Goal: Task Accomplishment & Management: Use online tool/utility

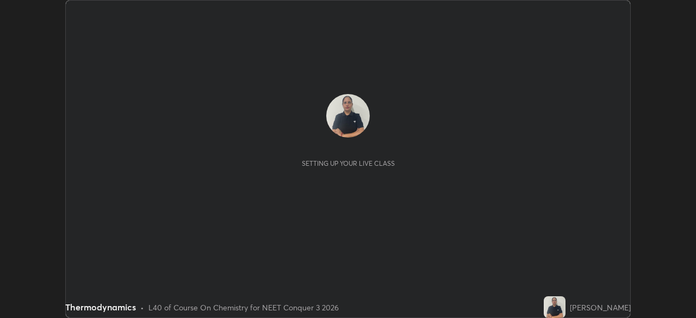
scroll to position [318, 695]
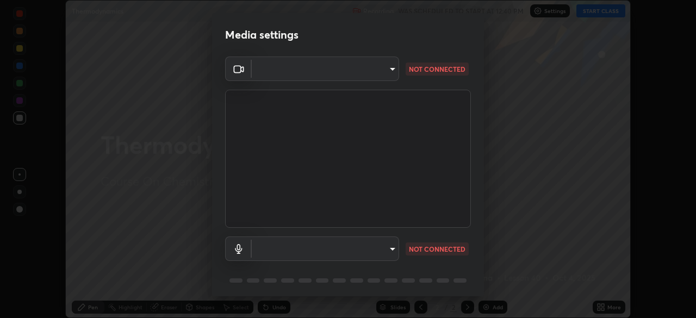
type input "f998bc4046c61b158ae604da705546672abda0c1808058386527230685057052"
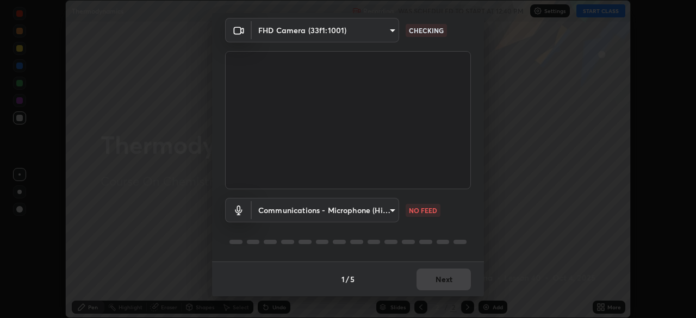
click at [372, 211] on body "Erase all Thermodynamics Recording WAS SCHEDULED TO START AT 12:40 PM Settings …" at bounding box center [348, 159] width 696 height 318
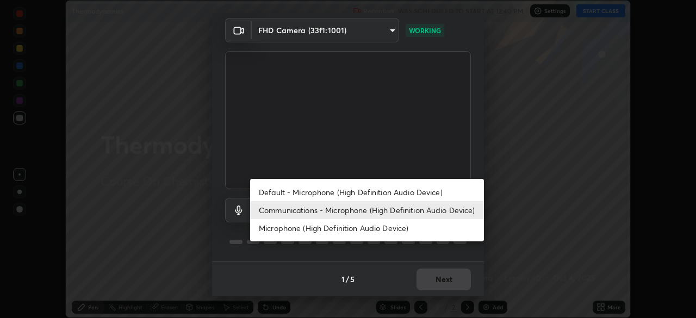
click at [372, 211] on li "Communications - Microphone (High Definition Audio Device)" at bounding box center [367, 210] width 234 height 18
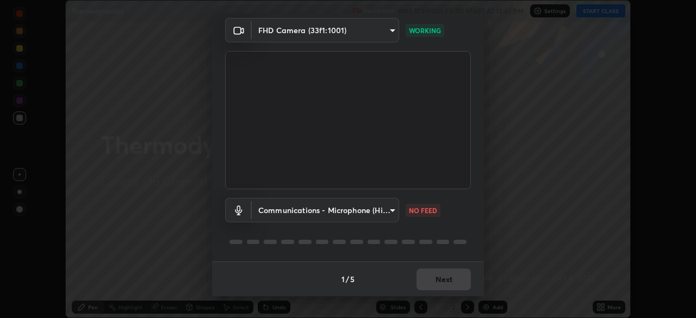
click at [361, 212] on body "Erase all Thermodynamics Recording WAS SCHEDULED TO START AT 12:40 PM Settings …" at bounding box center [348, 159] width 696 height 318
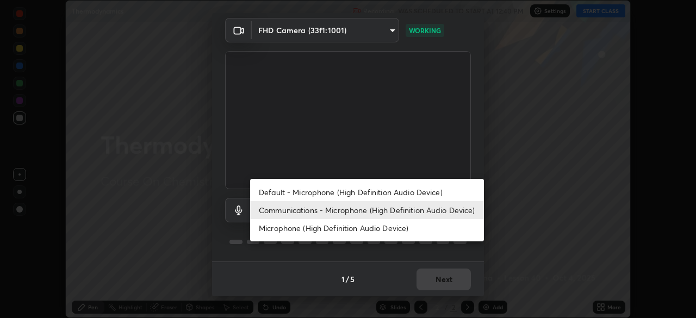
click at [361, 195] on li "Default - Microphone (High Definition Audio Device)" at bounding box center [367, 192] width 234 height 18
type input "default"
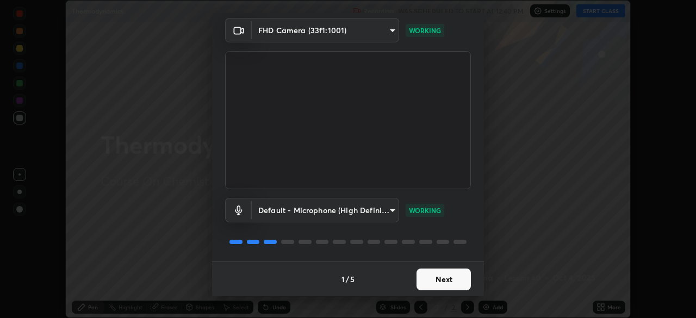
click at [450, 281] on button "Next" at bounding box center [443, 280] width 54 height 22
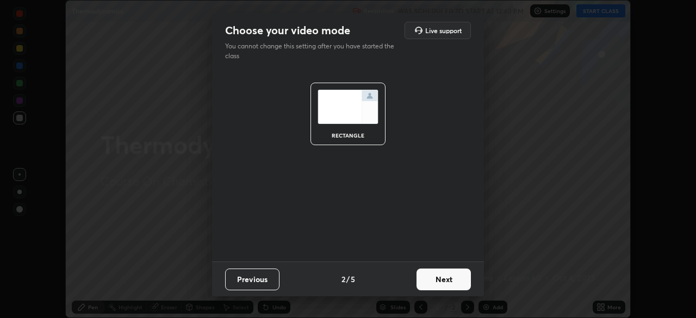
scroll to position [0, 0]
click at [456, 282] on button "Next" at bounding box center [443, 280] width 54 height 22
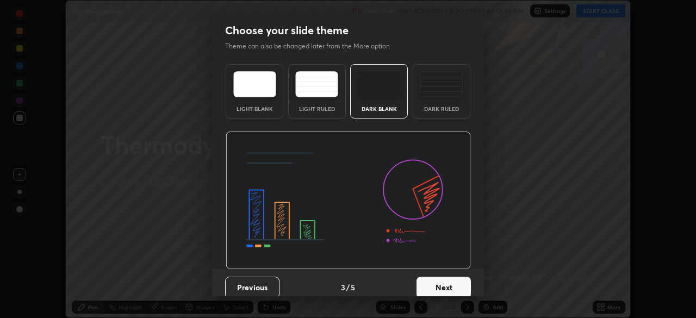
click at [458, 287] on button "Next" at bounding box center [443, 288] width 54 height 22
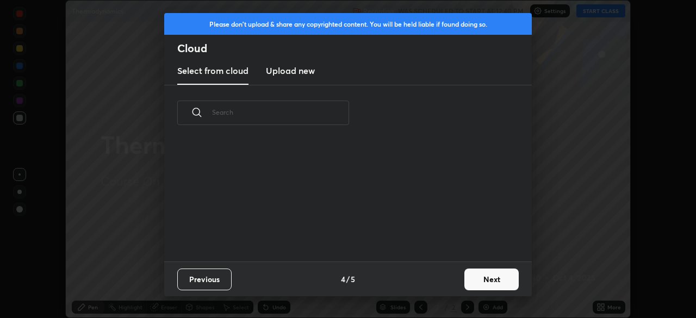
click at [475, 280] on button "Next" at bounding box center [491, 280] width 54 height 22
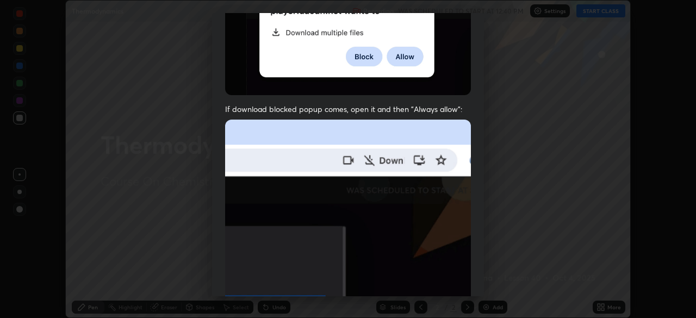
scroll to position [231, 0]
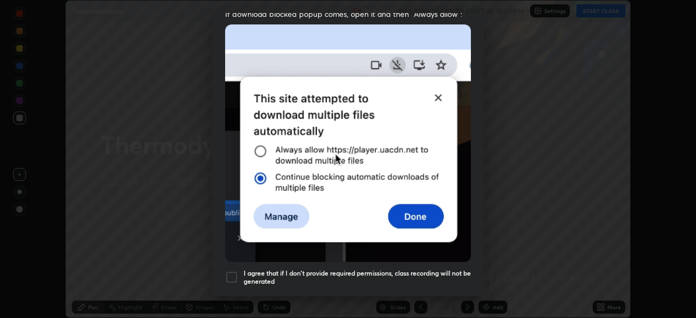
click at [239, 273] on div "I agree that if I don't provide required permissions, class recording will not …" at bounding box center [348, 277] width 246 height 13
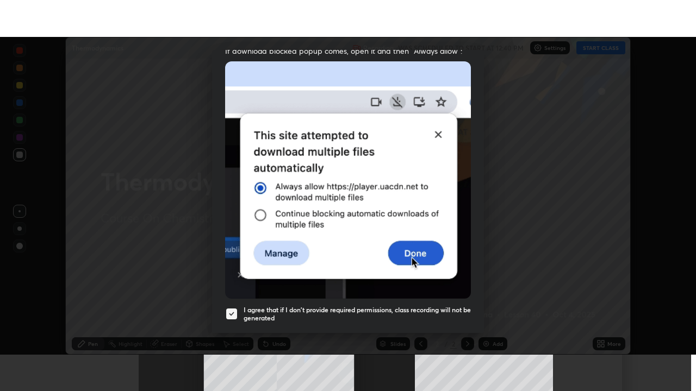
scroll to position [260, 0]
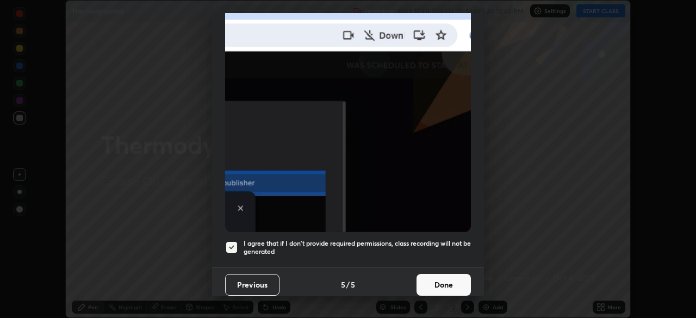
click at [451, 278] on button "Done" at bounding box center [443, 285] width 54 height 22
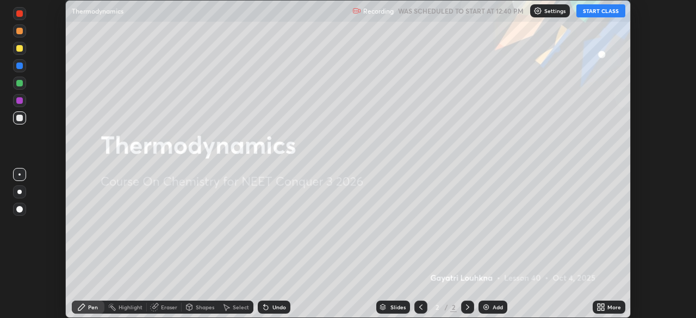
click at [598, 11] on button "START CLASS" at bounding box center [600, 10] width 49 height 13
click at [600, 10] on button "START CLASS" at bounding box center [600, 10] width 49 height 13
click at [490, 305] on div "Add" at bounding box center [492, 307] width 29 height 13
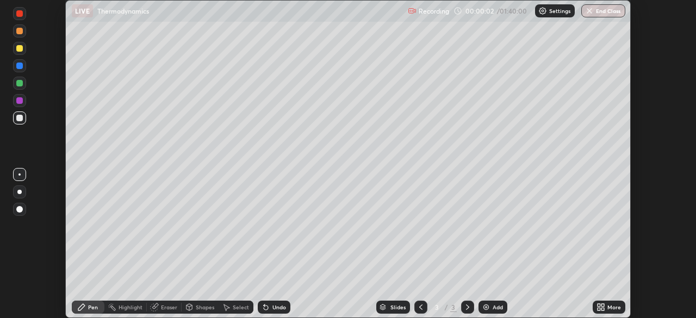
click at [601, 308] on icon at bounding box center [600, 307] width 9 height 9
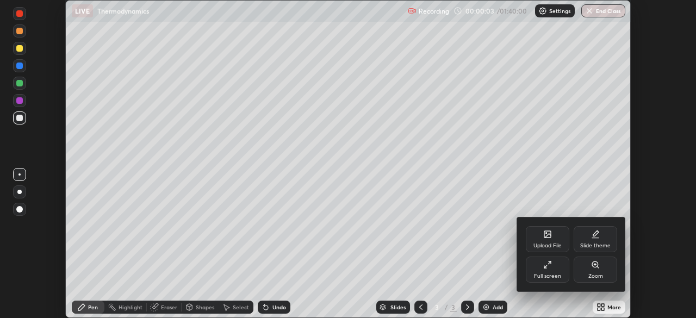
click at [539, 265] on div "Full screen" at bounding box center [547, 270] width 43 height 26
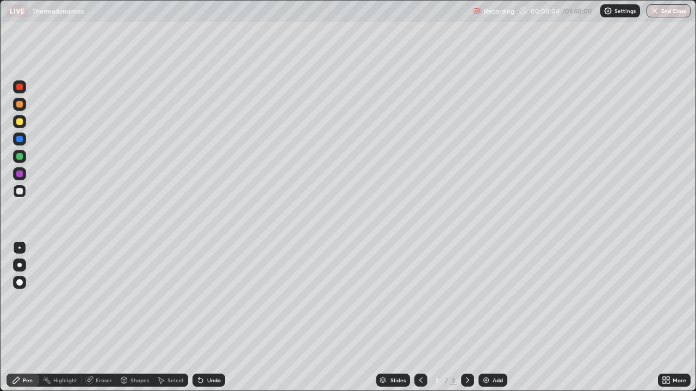
scroll to position [391, 696]
click at [23, 126] on div at bounding box center [19, 121] width 13 height 13
click at [17, 155] on div at bounding box center [19, 156] width 7 height 7
click at [20, 104] on div at bounding box center [19, 104] width 7 height 7
click at [20, 192] on div at bounding box center [19, 191] width 7 height 7
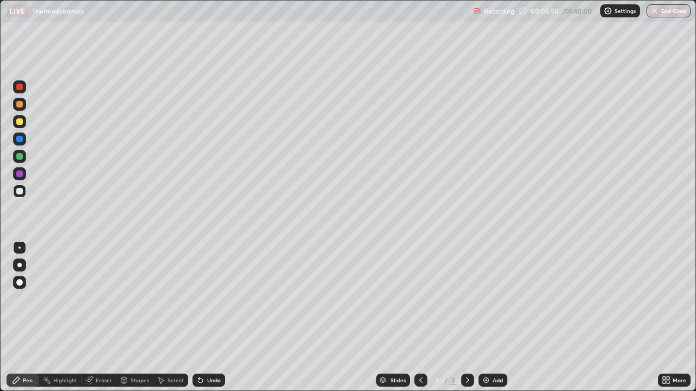
click at [0, 282] on div "Setting up your live class" at bounding box center [348, 195] width 696 height 391
click at [484, 317] on img at bounding box center [486, 380] width 9 height 9
click at [127, 317] on icon at bounding box center [124, 380] width 9 height 9
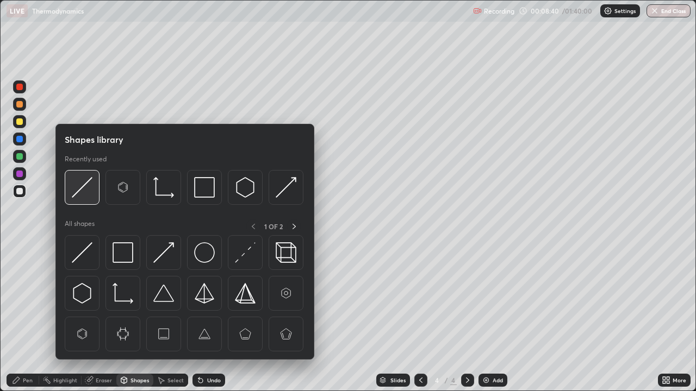
click at [87, 201] on div at bounding box center [82, 187] width 35 height 35
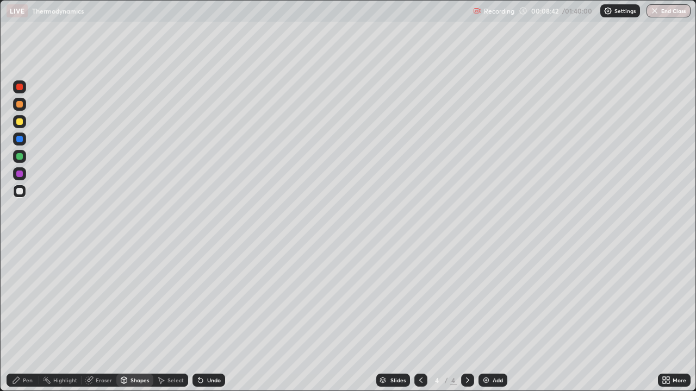
click at [31, 317] on div "Pen" at bounding box center [23, 380] width 33 height 13
click at [94, 317] on div "Eraser" at bounding box center [99, 380] width 35 height 13
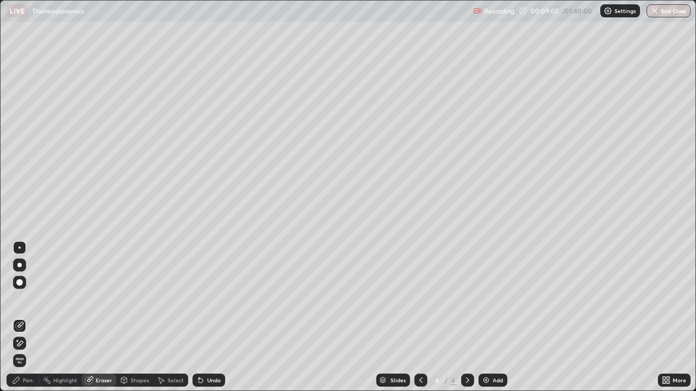
click at [29, 317] on div "Pen" at bounding box center [23, 380] width 33 height 13
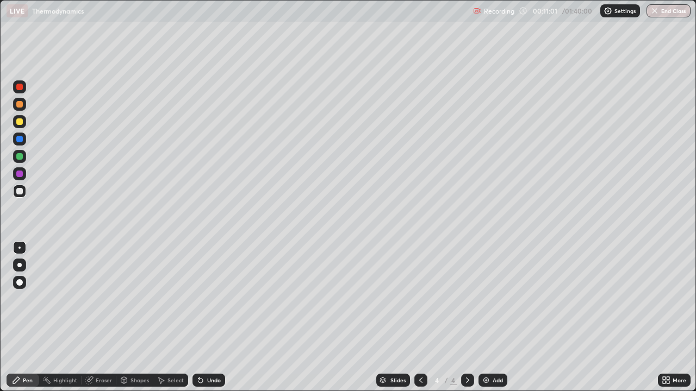
click at [19, 156] on div at bounding box center [19, 156] width 7 height 7
click at [485, 317] on img at bounding box center [486, 380] width 9 height 9
click at [420, 317] on icon at bounding box center [420, 380] width 9 height 9
click at [462, 317] on div at bounding box center [467, 380] width 13 height 13
click at [18, 191] on div at bounding box center [19, 191] width 7 height 7
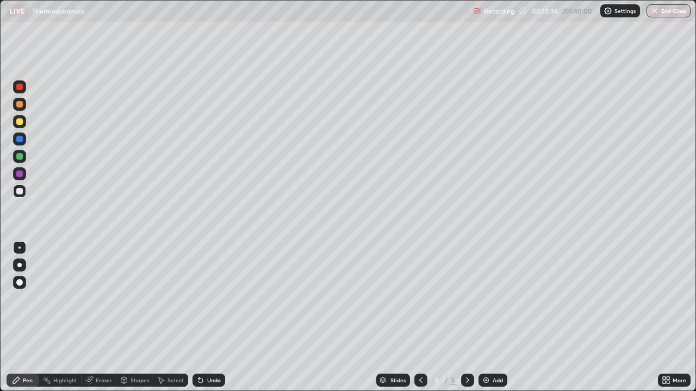
click at [138, 317] on div "Shapes" at bounding box center [139, 380] width 18 height 5
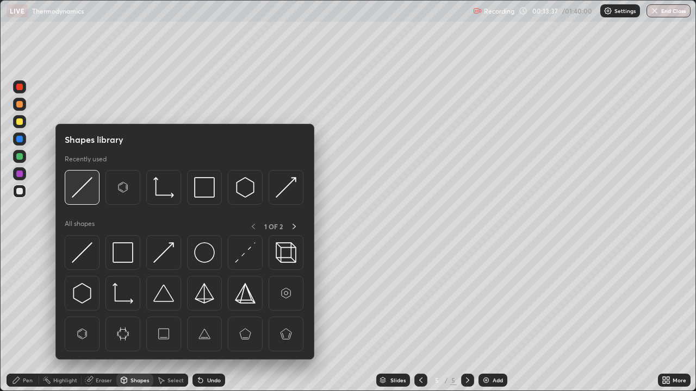
click at [91, 200] on div at bounding box center [82, 187] width 35 height 35
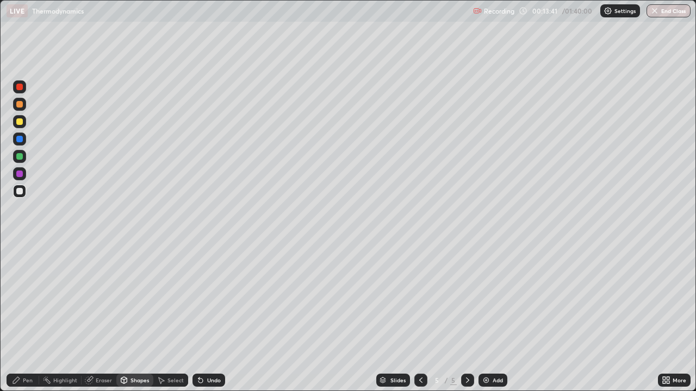
click at [33, 317] on div "Pen" at bounding box center [23, 380] width 33 height 13
click at [21, 123] on div at bounding box center [19, 122] width 7 height 7
click at [30, 317] on div "Pen" at bounding box center [28, 380] width 10 height 5
click at [20, 193] on div at bounding box center [19, 191] width 7 height 7
click at [19, 124] on div at bounding box center [19, 122] width 7 height 7
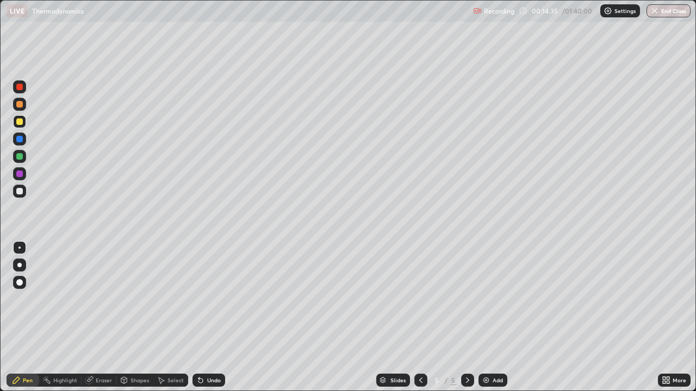
click at [134, 317] on div "Shapes" at bounding box center [139, 380] width 18 height 5
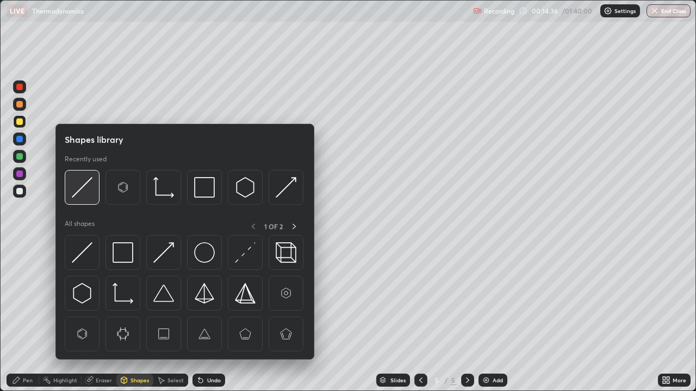
click at [85, 187] on img at bounding box center [82, 187] width 21 height 21
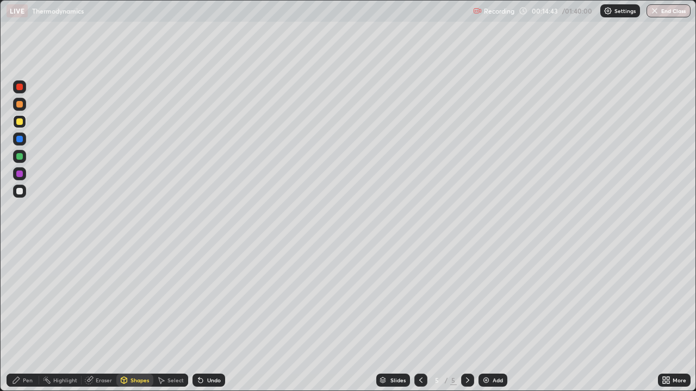
click at [24, 317] on div "Pen" at bounding box center [28, 380] width 10 height 5
click at [16, 190] on div at bounding box center [19, 191] width 7 height 7
click at [548, 317] on div "Slides 5 / 5 Add" at bounding box center [441, 381] width 433 height 22
click at [484, 317] on img at bounding box center [486, 380] width 9 height 9
click at [420, 317] on icon at bounding box center [420, 380] width 9 height 9
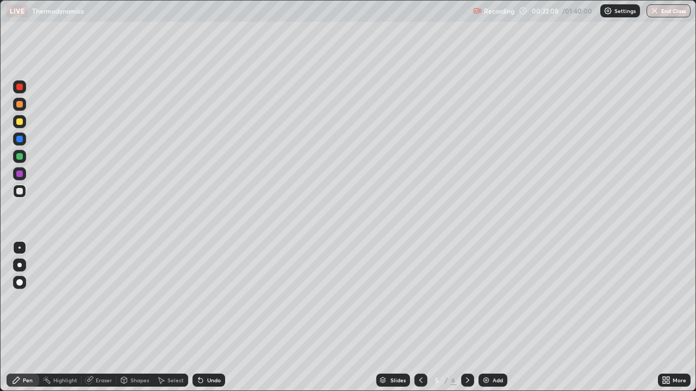
click at [20, 174] on div at bounding box center [19, 174] width 7 height 7
click at [89, 317] on icon at bounding box center [88, 380] width 7 height 7
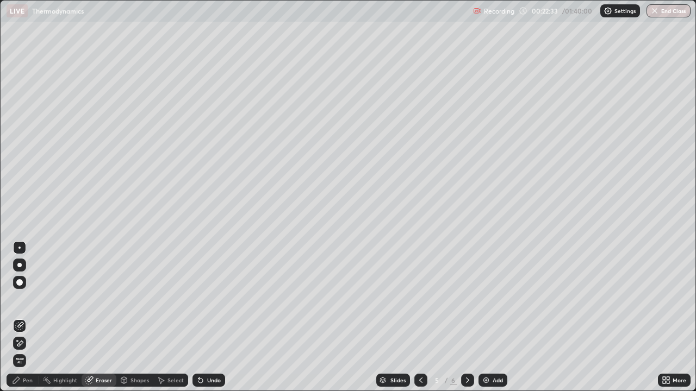
click at [15, 317] on icon at bounding box center [16, 380] width 7 height 7
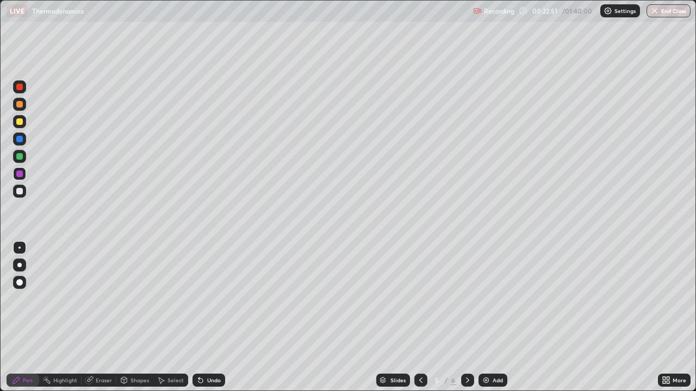
click at [101, 317] on div "Eraser" at bounding box center [104, 380] width 16 height 5
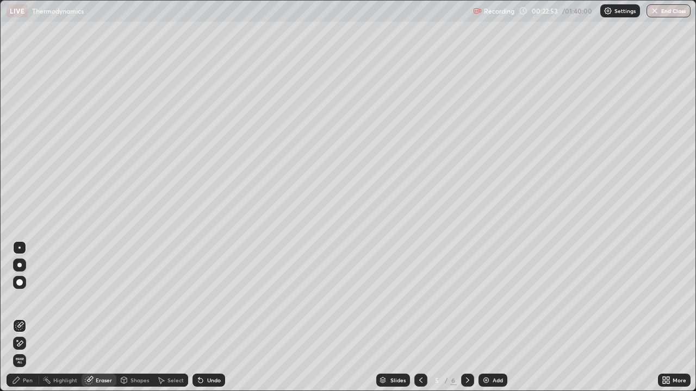
click at [22, 317] on div "Pen" at bounding box center [23, 380] width 33 height 13
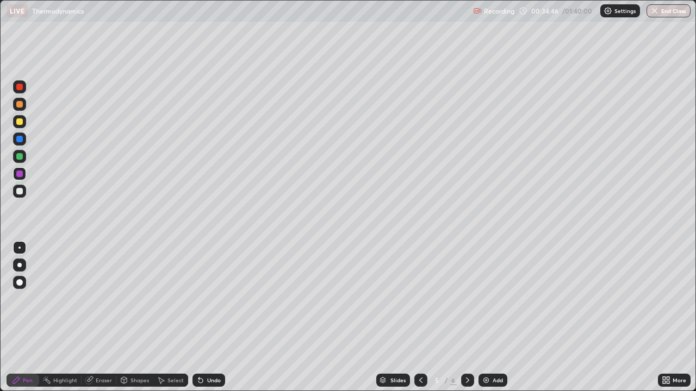
click at [466, 317] on icon at bounding box center [467, 380] width 9 height 9
click at [485, 317] on img at bounding box center [486, 380] width 9 height 9
click at [20, 193] on div at bounding box center [19, 191] width 7 height 7
click at [23, 158] on div at bounding box center [19, 156] width 13 height 13
click at [24, 195] on div at bounding box center [19, 191] width 13 height 13
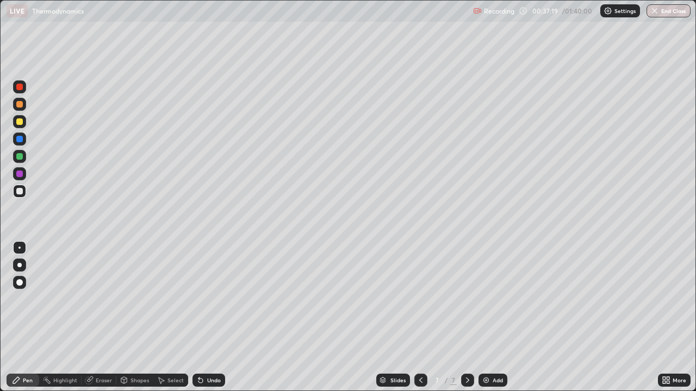
click at [20, 122] on div at bounding box center [19, 122] width 7 height 7
click at [140, 317] on div "Shapes" at bounding box center [139, 380] width 18 height 5
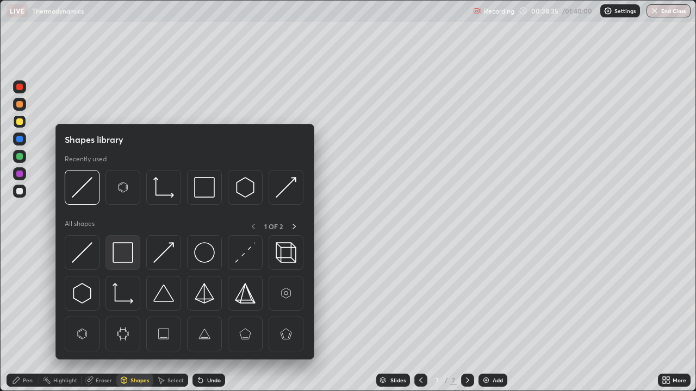
click at [122, 246] on img at bounding box center [123, 252] width 21 height 21
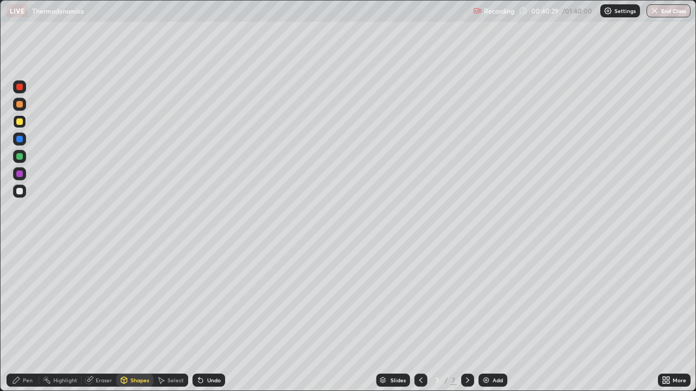
click at [19, 191] on div at bounding box center [19, 191] width 7 height 7
click at [28, 317] on div "Pen" at bounding box center [28, 380] width 10 height 5
click at [105, 317] on div "Eraser" at bounding box center [99, 380] width 35 height 13
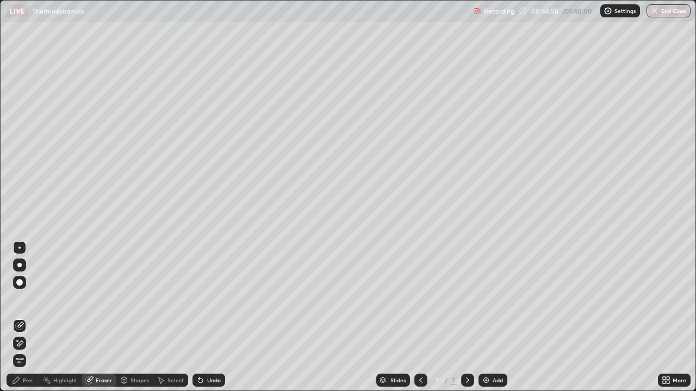
click at [493, 317] on div "Add" at bounding box center [498, 380] width 10 height 5
click at [28, 317] on div "Pen" at bounding box center [28, 380] width 10 height 5
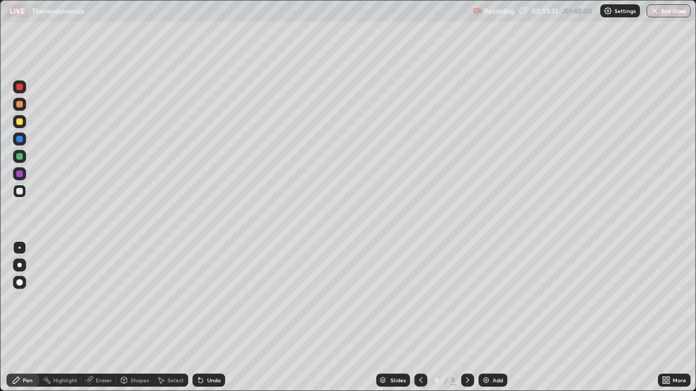
click at [483, 317] on img at bounding box center [486, 380] width 9 height 9
click at [424, 317] on div at bounding box center [420, 380] width 13 height 13
click at [466, 317] on icon at bounding box center [467, 380] width 9 height 9
click at [104, 317] on div "Eraser" at bounding box center [104, 380] width 16 height 5
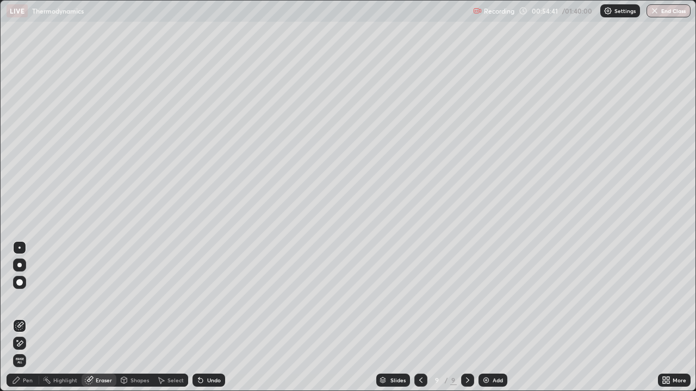
click at [31, 317] on div "Pen" at bounding box center [28, 380] width 10 height 5
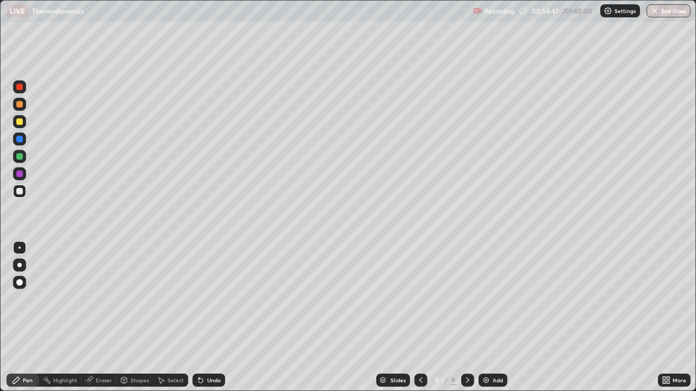
click at [103, 317] on div "Eraser" at bounding box center [104, 380] width 16 height 5
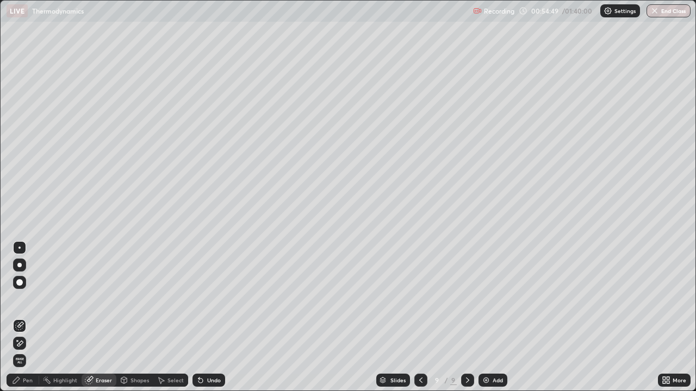
click at [27, 317] on div "Pen" at bounding box center [28, 380] width 10 height 5
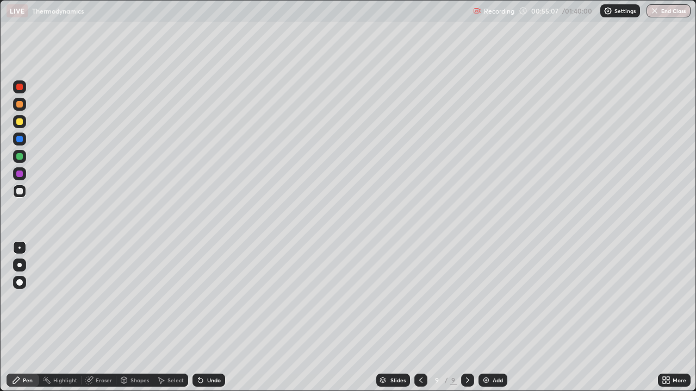
click at [17, 123] on div at bounding box center [19, 122] width 7 height 7
click at [484, 317] on img at bounding box center [486, 380] width 9 height 9
click at [20, 191] on div at bounding box center [19, 191] width 7 height 7
click at [19, 126] on div at bounding box center [19, 121] width 13 height 13
click at [18, 104] on div at bounding box center [19, 104] width 7 height 7
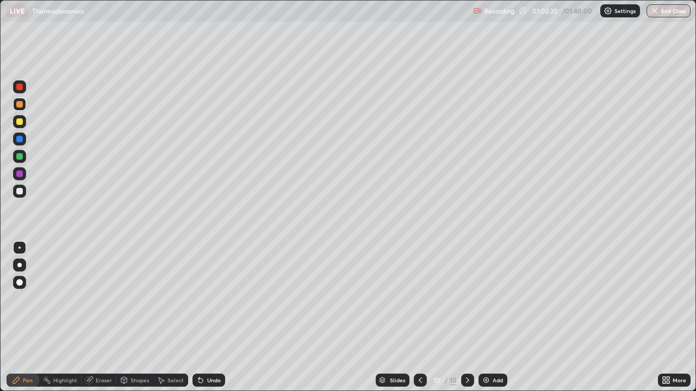
click at [102, 317] on div "Eraser" at bounding box center [104, 380] width 16 height 5
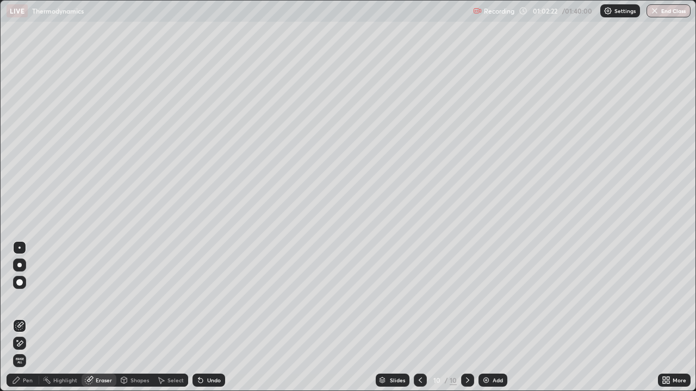
click at [28, 317] on div "Pen" at bounding box center [28, 380] width 10 height 5
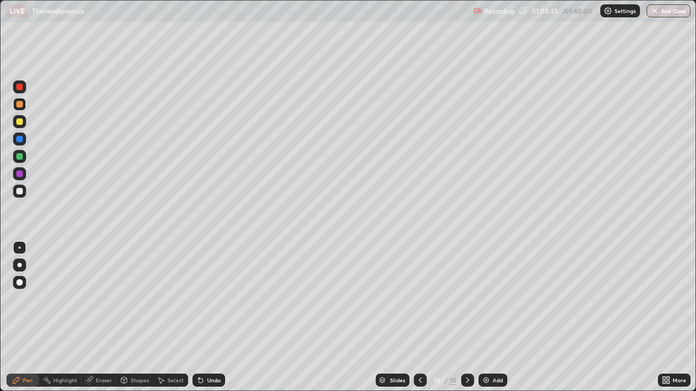
click at [21, 140] on div at bounding box center [19, 139] width 7 height 7
click at [488, 317] on img at bounding box center [486, 380] width 9 height 9
click at [22, 194] on div at bounding box center [19, 191] width 13 height 13
click at [20, 123] on div at bounding box center [19, 122] width 7 height 7
click at [18, 104] on div at bounding box center [19, 104] width 7 height 7
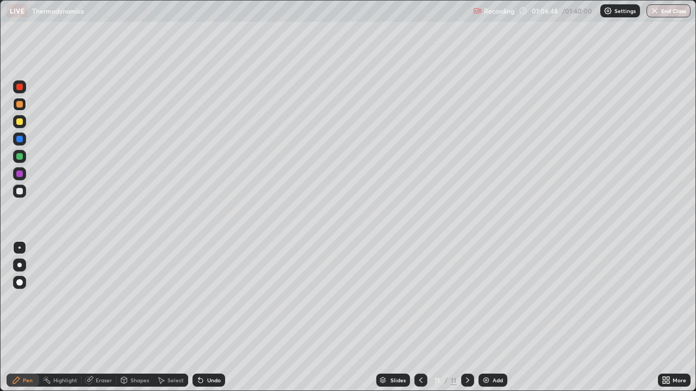
click at [21, 191] on div at bounding box center [19, 191] width 7 height 7
click at [95, 317] on div "Eraser" at bounding box center [99, 380] width 35 height 13
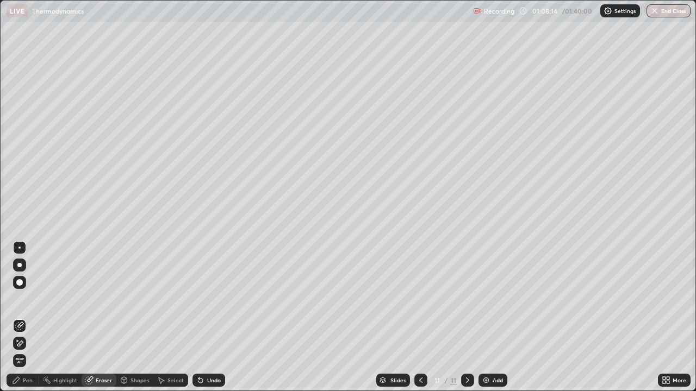
click at [24, 317] on div "Pen" at bounding box center [28, 380] width 10 height 5
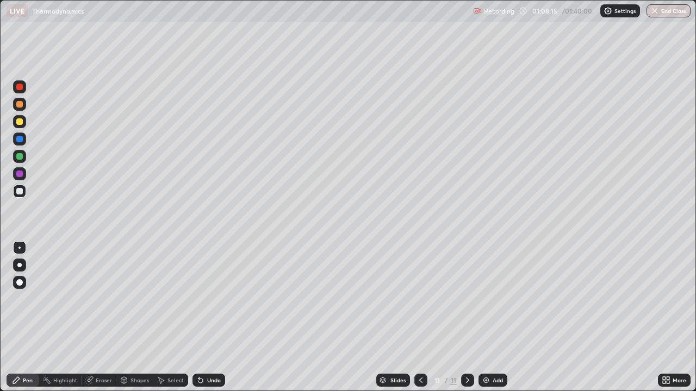
click at [18, 122] on div at bounding box center [19, 122] width 7 height 7
click at [17, 88] on div at bounding box center [19, 87] width 7 height 7
click at [482, 317] on img at bounding box center [486, 380] width 9 height 9
click at [23, 197] on div at bounding box center [19, 191] width 13 height 13
click at [421, 317] on icon at bounding box center [420, 380] width 9 height 9
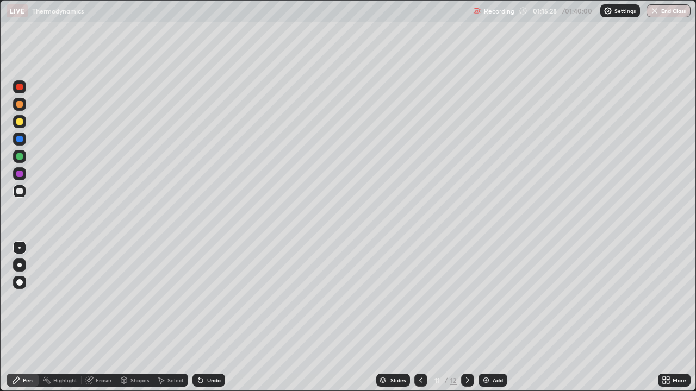
click at [21, 157] on div at bounding box center [19, 156] width 7 height 7
click at [466, 317] on icon at bounding box center [467, 380] width 9 height 9
click at [489, 317] on img at bounding box center [486, 380] width 9 height 9
click at [419, 317] on icon at bounding box center [420, 380] width 3 height 5
click at [419, 317] on icon at bounding box center [420, 380] width 9 height 9
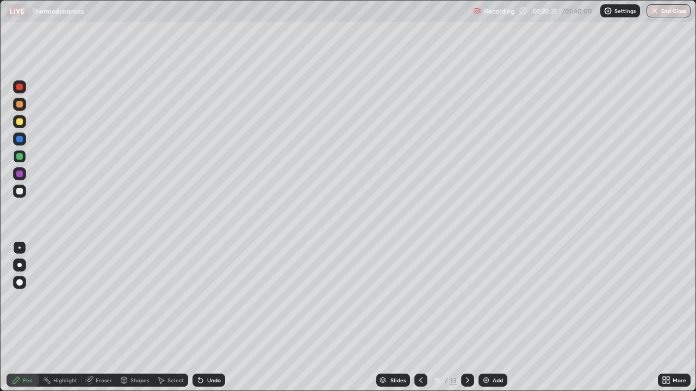
click at [18, 89] on div at bounding box center [19, 87] width 7 height 7
click at [19, 123] on div at bounding box center [19, 122] width 7 height 7
click at [109, 317] on div "Eraser" at bounding box center [104, 380] width 16 height 5
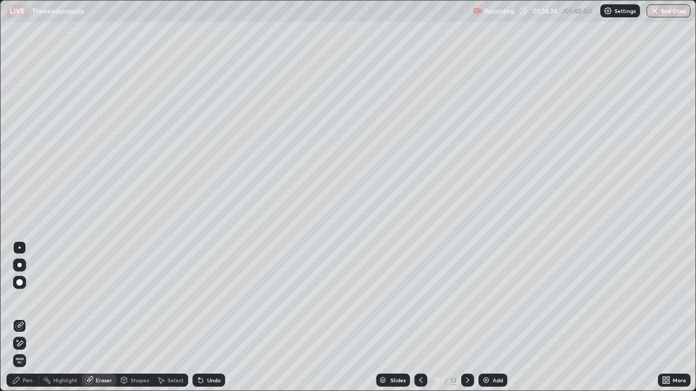
click at [32, 317] on div "Pen" at bounding box center [23, 380] width 33 height 13
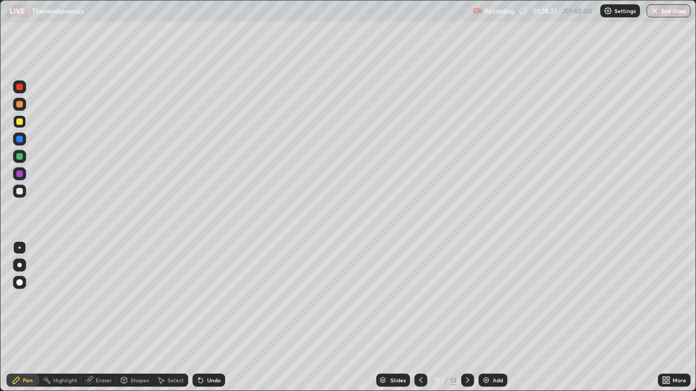
click at [466, 317] on icon at bounding box center [467, 380] width 9 height 9
click at [466, 317] on icon at bounding box center [467, 380] width 3 height 5
click at [466, 317] on icon at bounding box center [467, 380] width 9 height 9
click at [484, 317] on img at bounding box center [486, 380] width 9 height 9
click at [17, 156] on div at bounding box center [19, 156] width 7 height 7
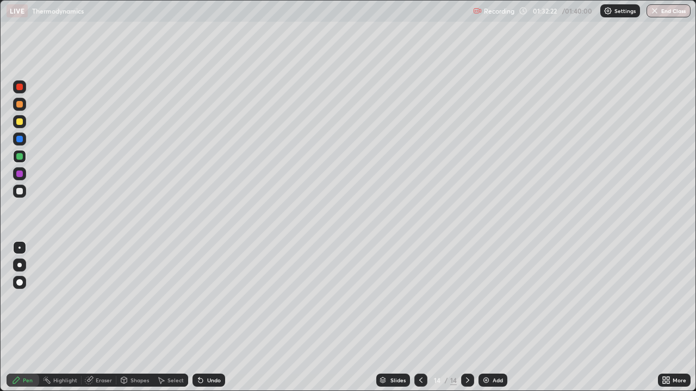
click at [485, 317] on img at bounding box center [486, 380] width 9 height 9
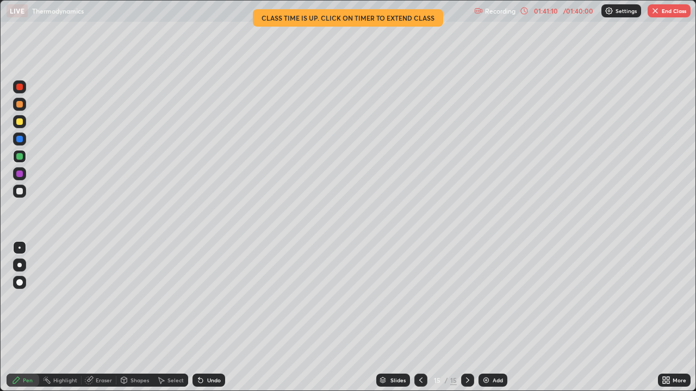
click at [657, 13] on img "button" at bounding box center [655, 11] width 9 height 9
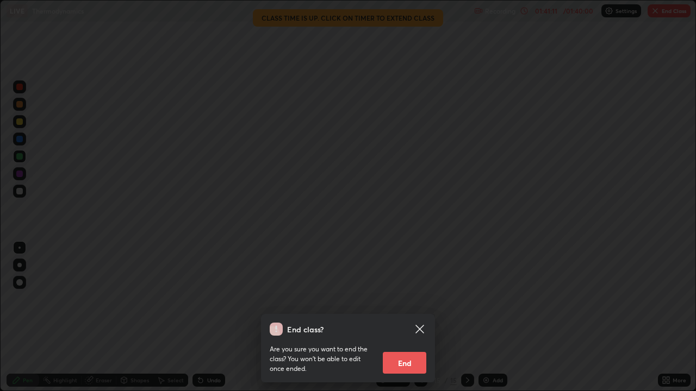
click at [410, 317] on button "End" at bounding box center [404, 363] width 43 height 22
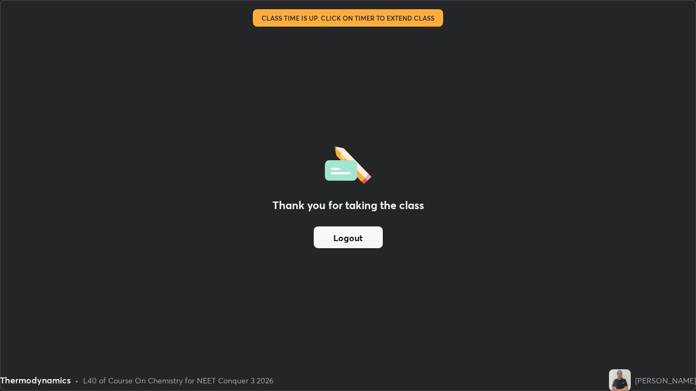
click at [337, 239] on button "Logout" at bounding box center [348, 238] width 69 height 22
click at [338, 234] on button "Logout" at bounding box center [348, 238] width 69 height 22
